Goal: Entertainment & Leisure: Consume media (video, audio)

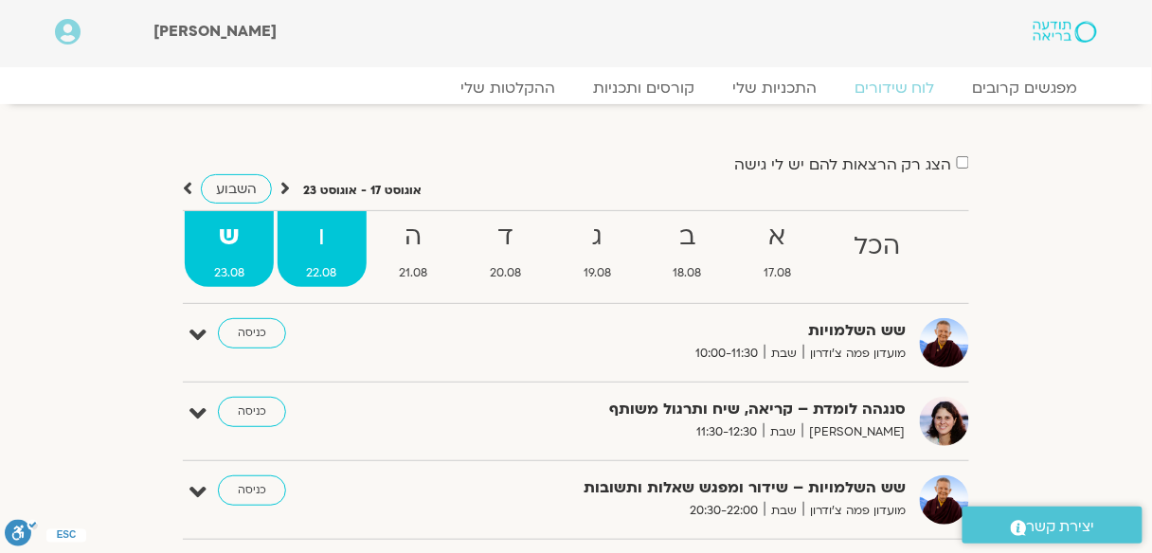
click at [315, 246] on strong "ו" at bounding box center [322, 237] width 89 height 43
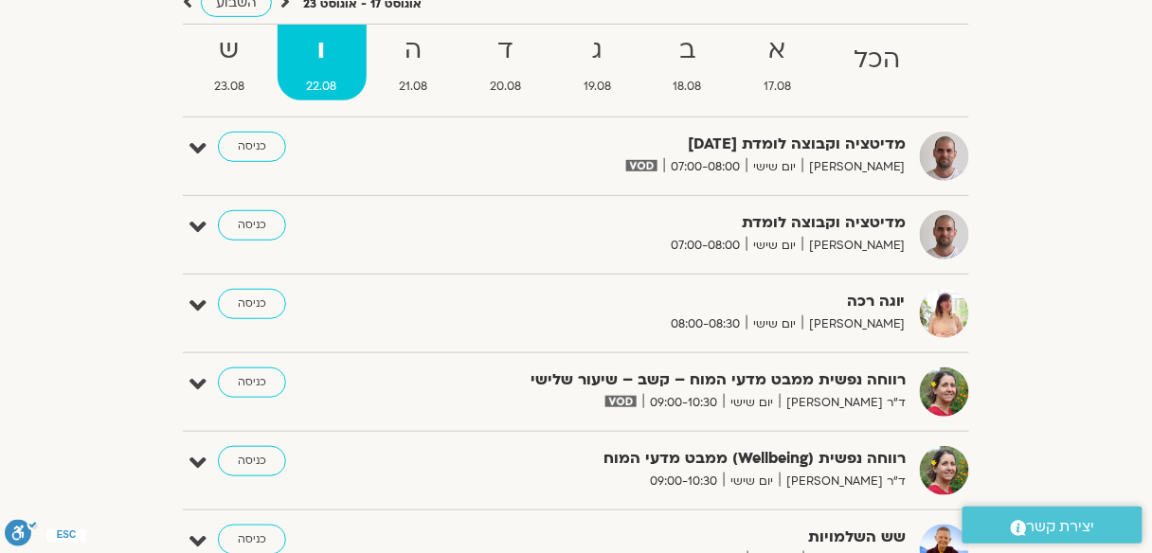
scroll to position [152, 0]
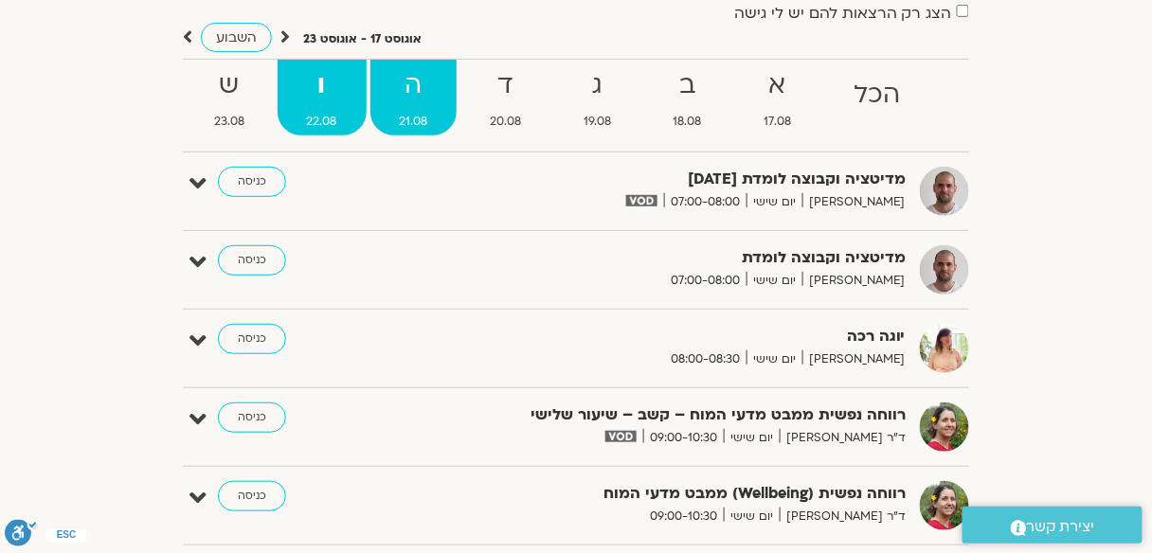
click at [410, 90] on strong "ה" at bounding box center [414, 85] width 87 height 43
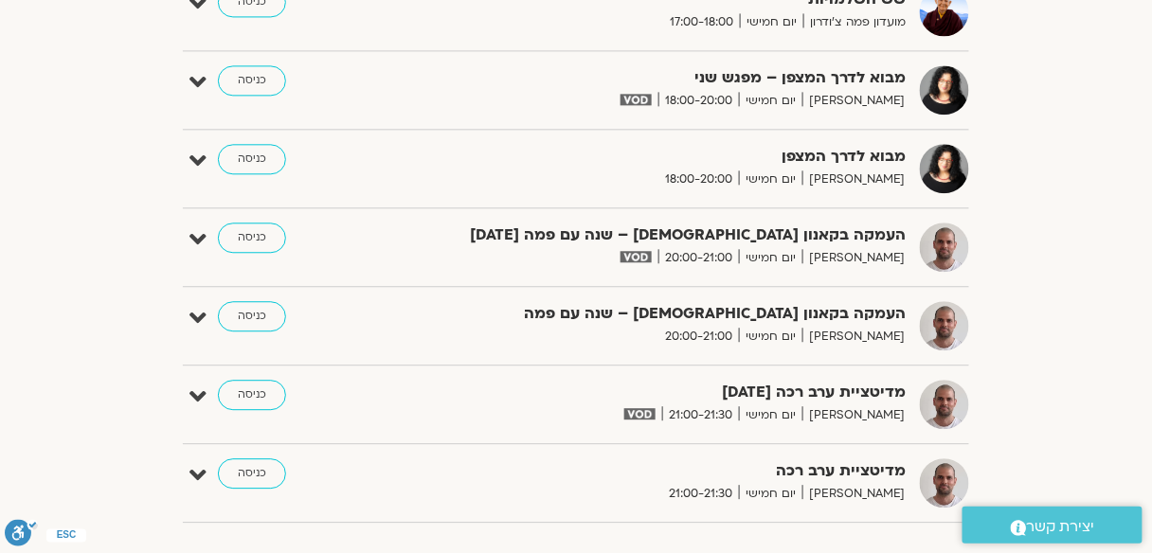
scroll to position [1061, 0]
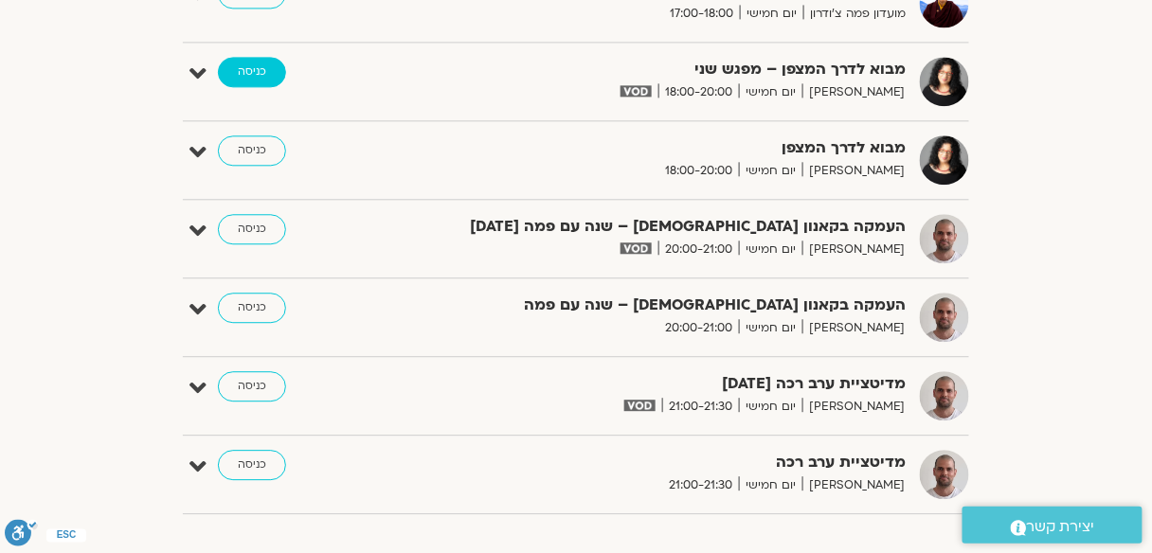
click at [255, 70] on link "כניסה" at bounding box center [252, 72] width 68 height 30
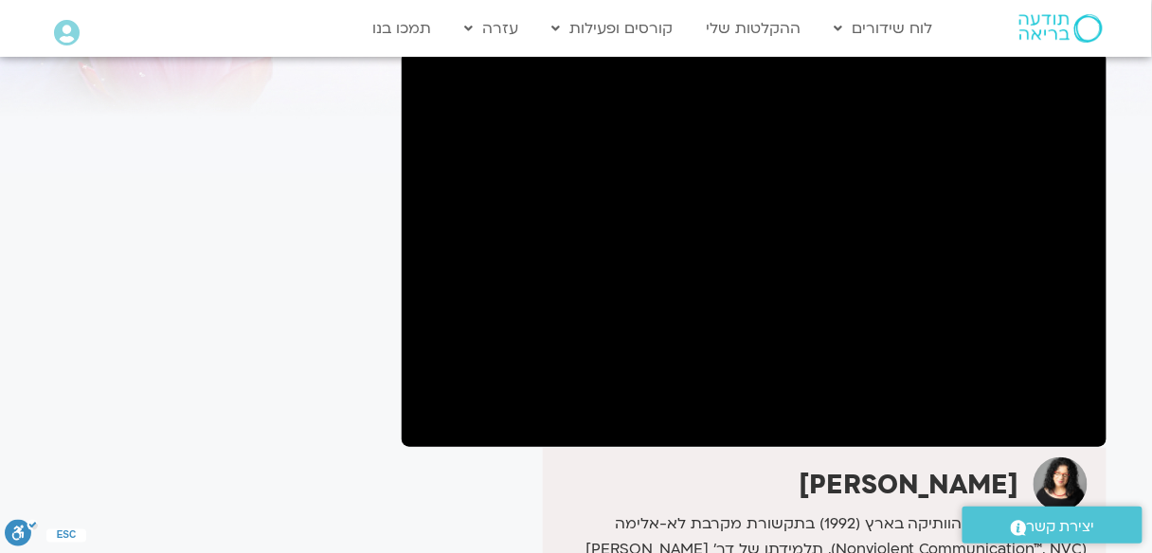
scroll to position [69, 0]
